Goal: Information Seeking & Learning: Find contact information

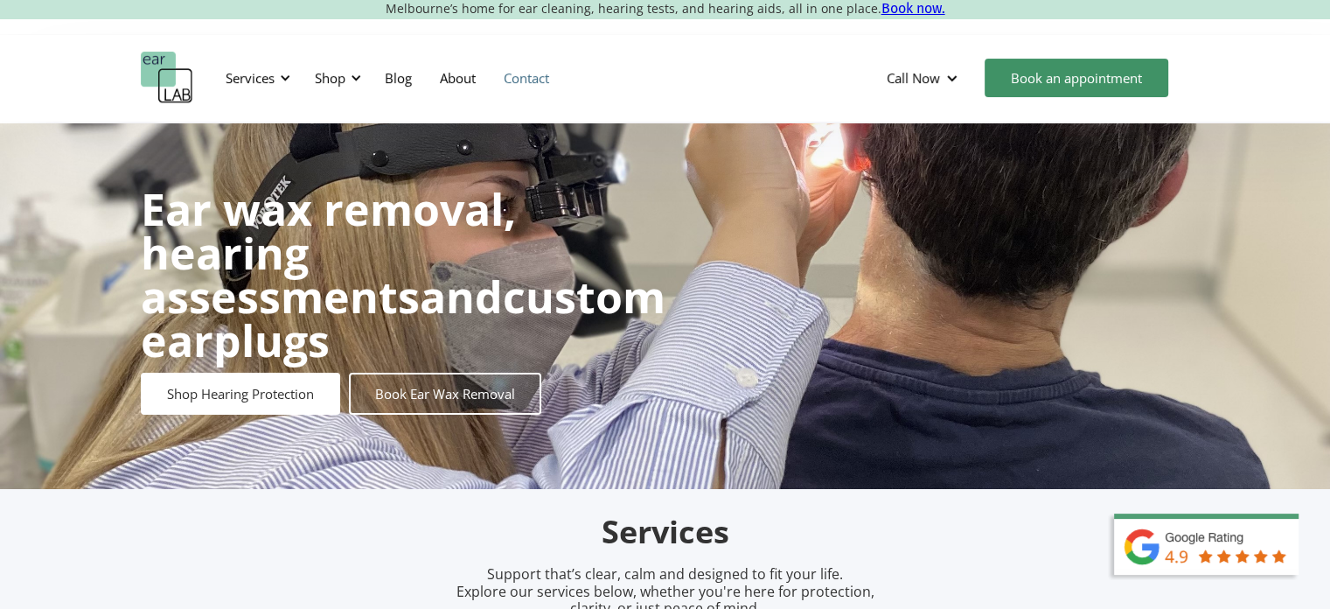
click at [517, 87] on link "Contact" at bounding box center [526, 77] width 73 height 51
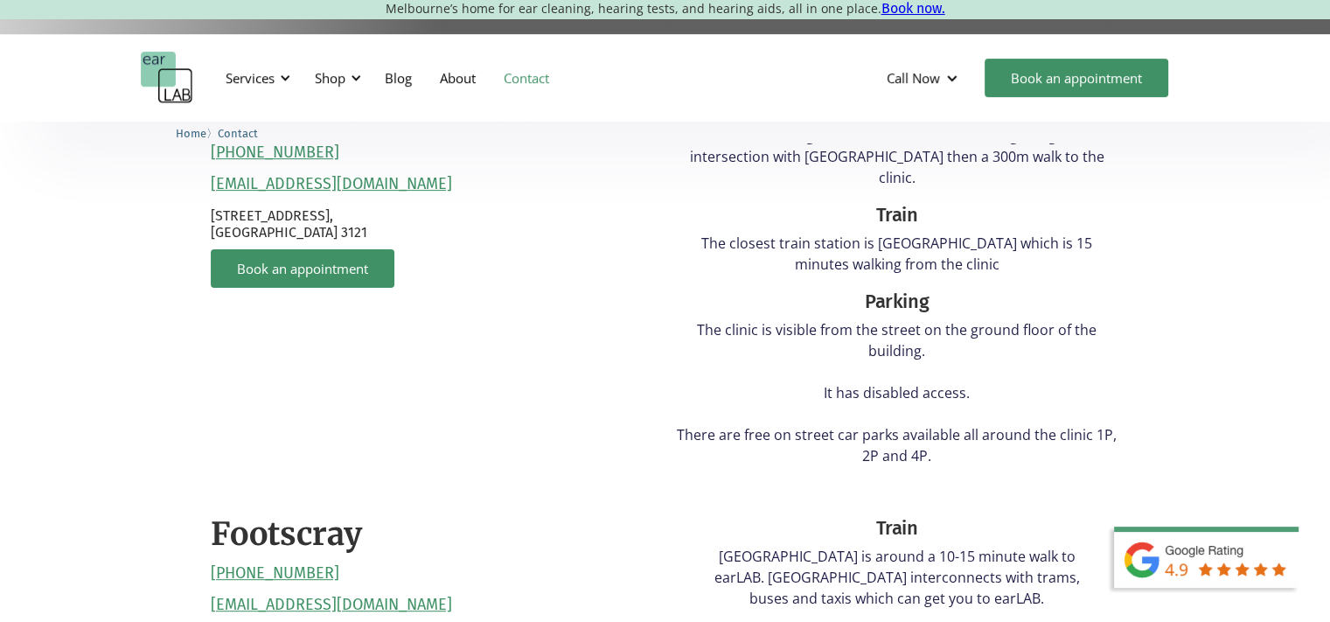
scroll to position [874, 0]
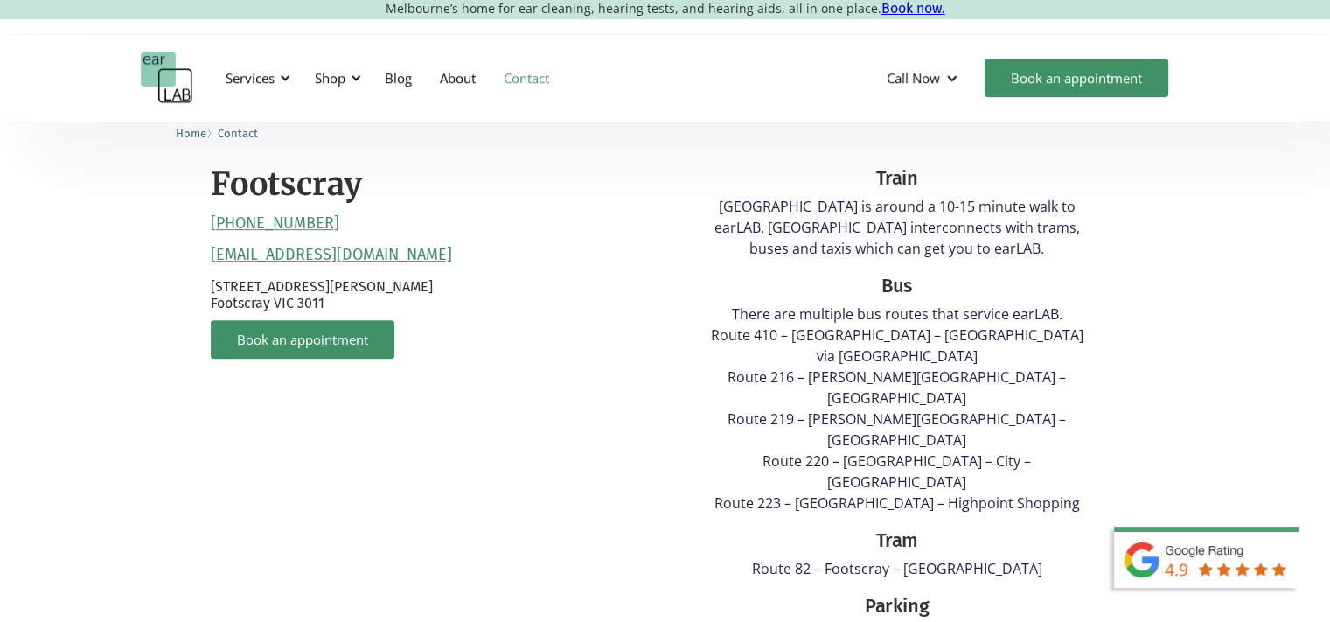
click at [425, 237] on div "Footscray [PHONE_NUMBER] [EMAIL_ADDRESS][DOMAIN_NAME] [STREET_ADDRESS][PERSON_N…" at bounding box center [434, 528] width 446 height 762
click at [425, 237] on div "Footscray (03) 9317 7567 reception@earlab.com.au Suite 4B, Level 1, 30 Eleanor …" at bounding box center [434, 528] width 446 height 762
click at [413, 227] on div "Footscray (03) 9317 7567 reception@earlab.com.au Suite 4B, Level 1, 30 Eleanor …" at bounding box center [434, 528] width 446 height 762
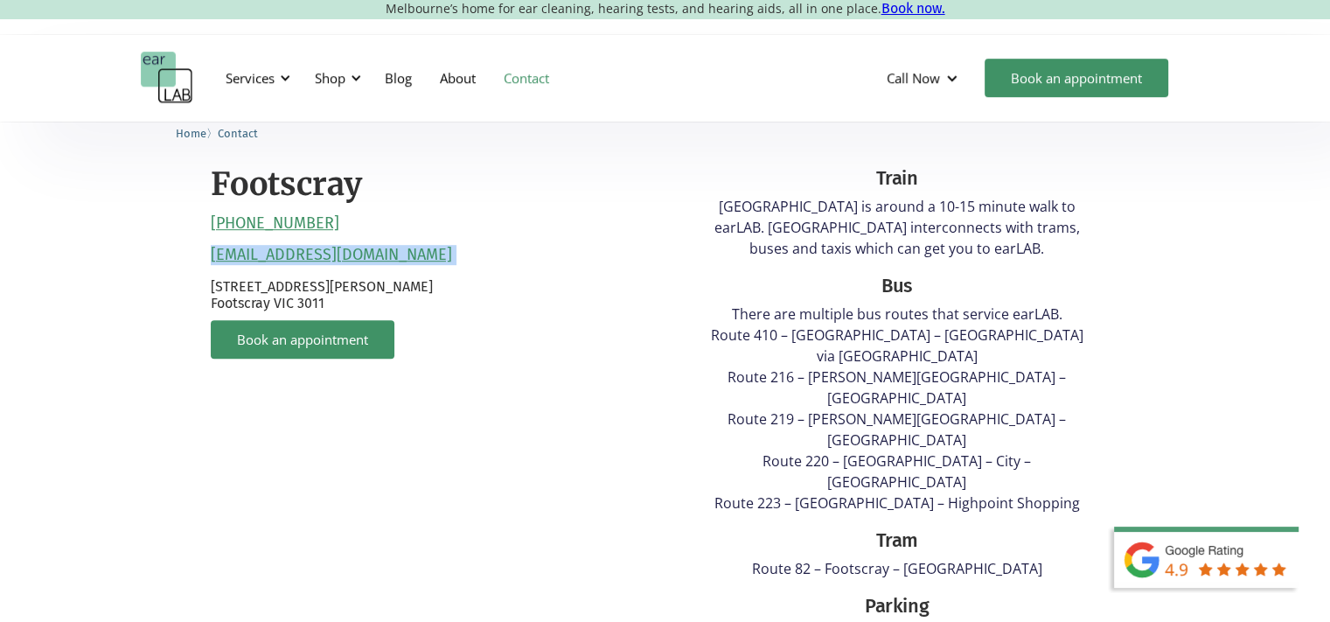
click at [413, 227] on div "Footscray (03) 9317 7567 reception@earlab.com.au Suite 4B, Level 1, 30 Eleanor …" at bounding box center [434, 528] width 446 height 762
copy link "reception@earlab.com.au"
